Goal: Information Seeking & Learning: Learn about a topic

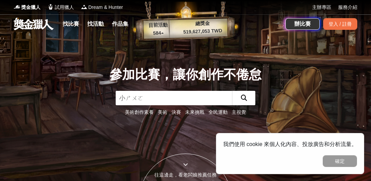
type input "小說"
click button "submit" at bounding box center [243, 98] width 23 height 14
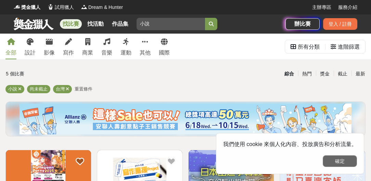
click at [337, 159] on button "確定" at bounding box center [340, 161] width 34 height 12
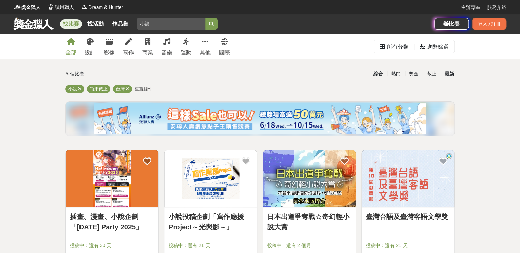
click at [371, 75] on div "最新" at bounding box center [449, 74] width 18 height 12
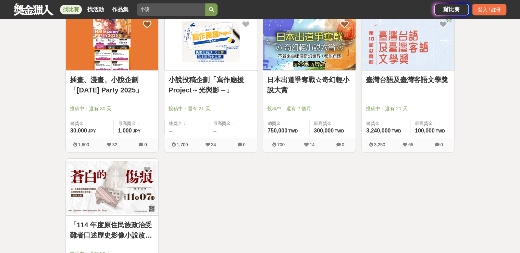
scroll to position [110, 0]
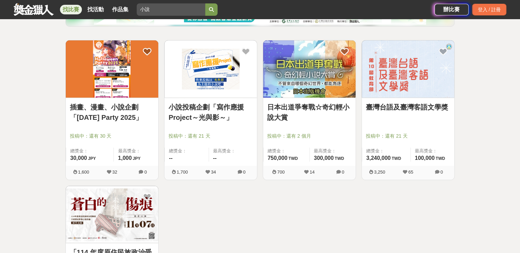
click at [305, 90] on img at bounding box center [309, 68] width 92 height 57
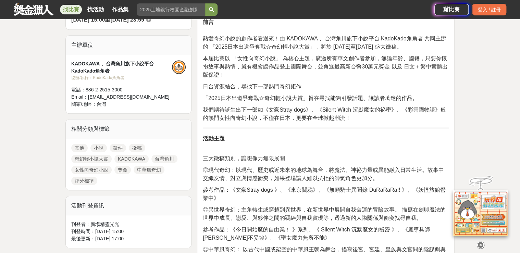
scroll to position [219, 0]
drag, startPoint x: 270, startPoint y: 109, endPoint x: 305, endPoint y: 108, distance: 35.6
click at [305, 108] on span "我們期待誕生出下一部如《文豪Stray dogs》、《Silent Witch 沉默魔女的祕密》、《彩雲國物語》般的熱門女性向奇幻小說，不僅在日本，更要在全球…" at bounding box center [324, 113] width 243 height 14
copy span "文豪Stray dogs"
drag, startPoint x: 316, startPoint y: 109, endPoint x: 385, endPoint y: 109, distance: 68.8
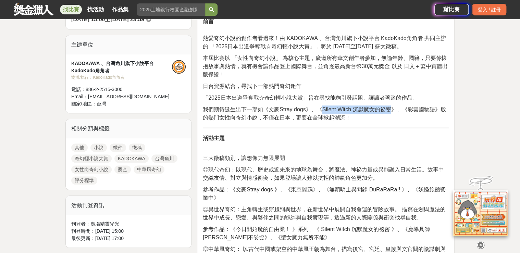
click at [371, 109] on span "我們期待誕生出下一部如《文豪Stray dogs》、《Silent Witch 沉默魔女的祕密》、《彩雲國物語》般的熱門女性向奇幻小說，不僅在日本，更要在全球…" at bounding box center [324, 113] width 243 height 14
copy span "Silent Witch 沉默魔女的祕密"
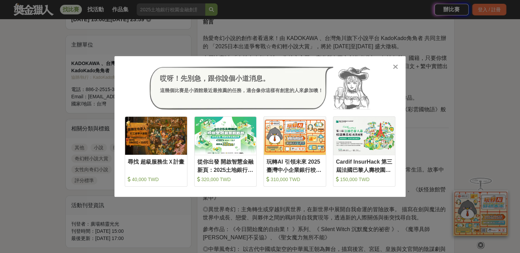
click at [371, 69] on div at bounding box center [395, 66] width 7 height 7
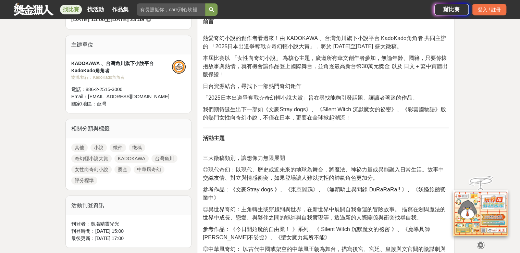
scroll to position [246, 0]
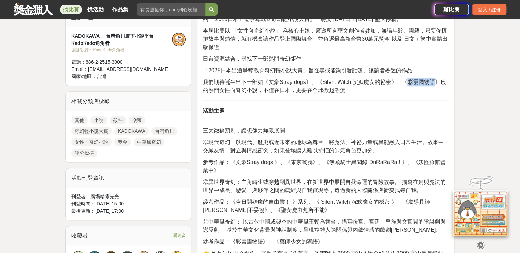
drag, startPoint x: 397, startPoint y: 81, endPoint x: 420, endPoint y: 83, distance: 23.7
click at [371, 83] on span "我們期待誕生出下一部如《文豪Stray dogs》、《Silent Witch 沉默魔女的祕密》、《彩雲國物語》般的熱門女性向奇幻小說，不僅在日本，更要在全球…" at bounding box center [324, 86] width 243 height 14
copy span "彩雲國物語"
